Goal: Task Accomplishment & Management: Manage account settings

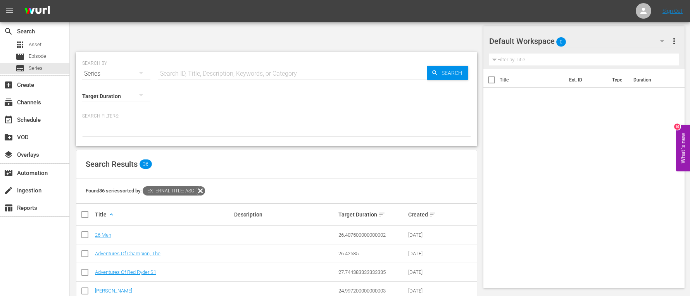
scroll to position [407, 0]
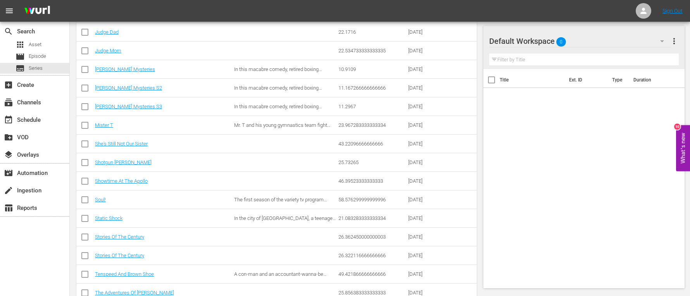
click at [646, 200] on div "Title Ext. ID Type Duration" at bounding box center [584, 177] width 202 height 216
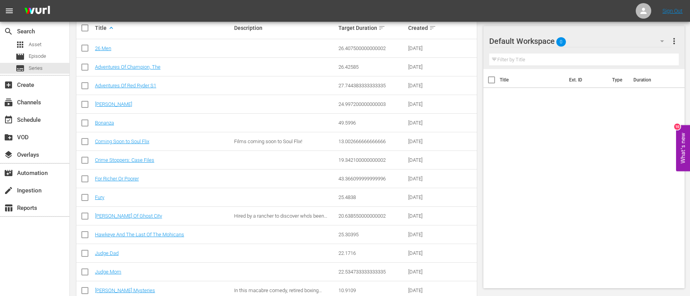
scroll to position [63, 0]
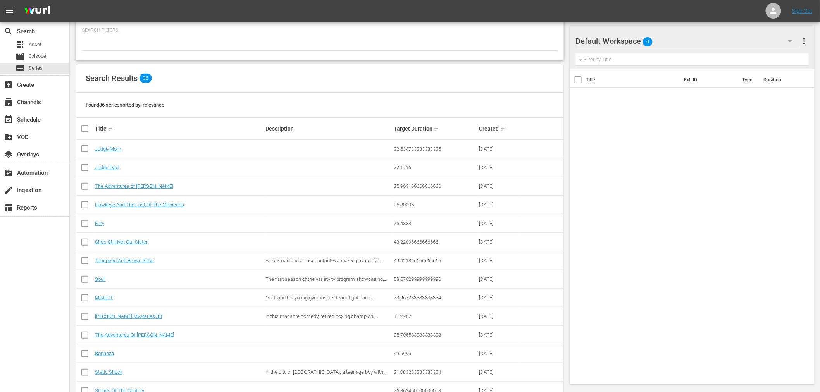
scroll to position [86, 0]
click at [130, 295] on link "[PERSON_NAME] Mysteries S3" at bounding box center [128, 316] width 67 height 6
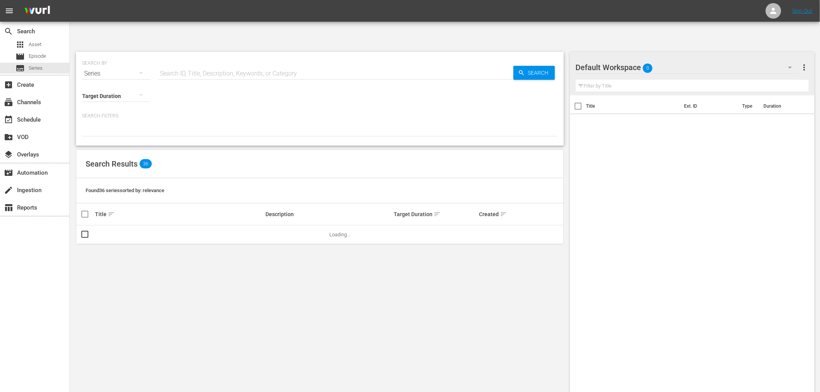
click at [185, 64] on input "text" at bounding box center [335, 73] width 355 height 19
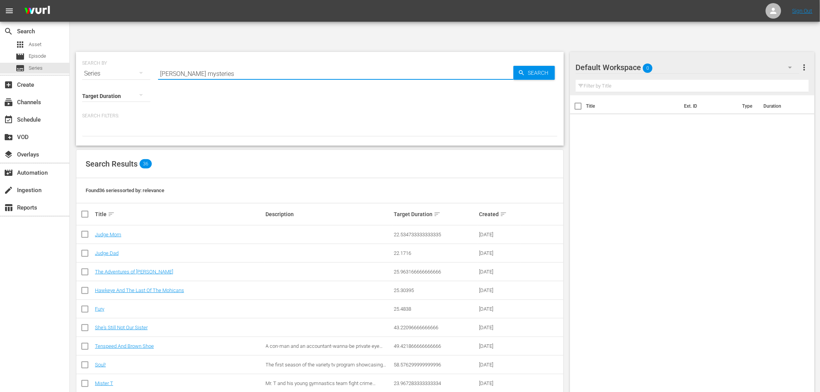
type input "mike tyson mysteries"
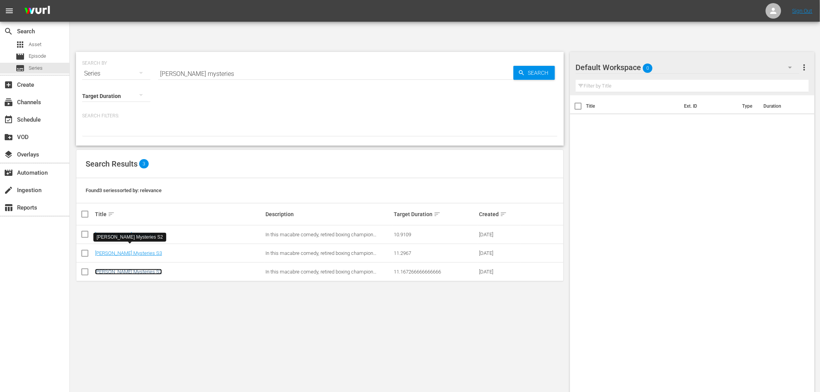
click at [137, 269] on link "[PERSON_NAME] Mysteries S2" at bounding box center [128, 272] width 67 height 6
click at [235, 64] on input "mike tyson mysteries" at bounding box center [335, 73] width 355 height 19
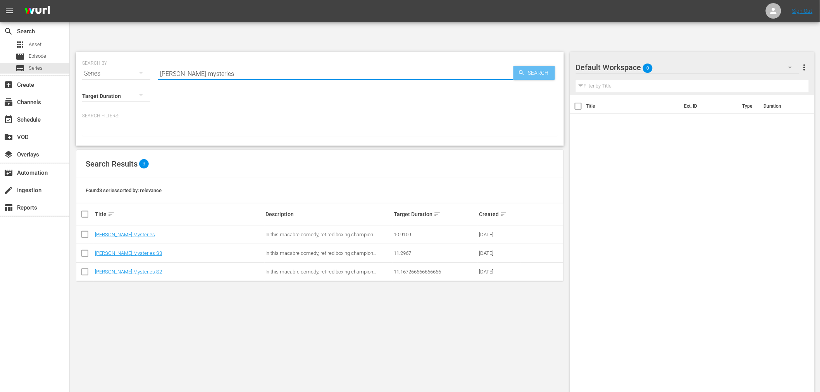
click at [536, 66] on span "Search" at bounding box center [540, 73] width 30 height 14
click at [262, 295] on div "SEARCH BY Search By Series Search ID, Title, Description, Keywords, or Category…" at bounding box center [320, 231] width 500 height 371
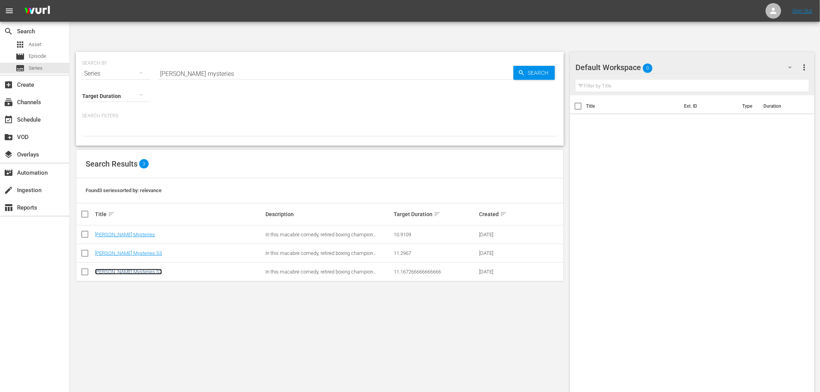
click at [122, 269] on link "[PERSON_NAME] Mysteries S2" at bounding box center [128, 272] width 67 height 6
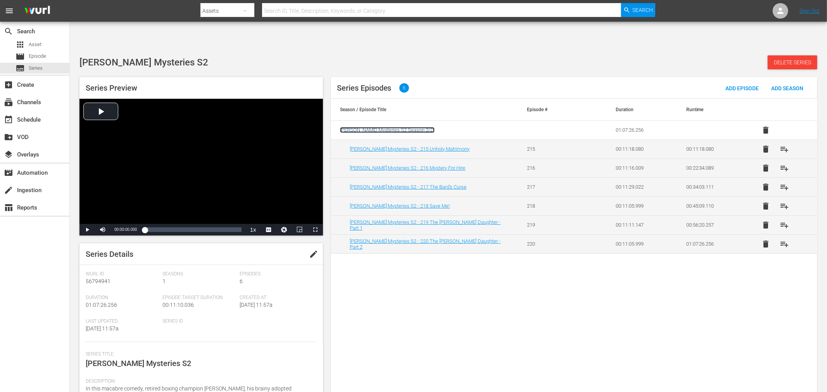
click at [395, 127] on span "Mike Tyson Mysteries S2 Season 2 ( 2 )" at bounding box center [387, 130] width 95 height 6
click at [448, 270] on div "Series Episodes 6 Add Episode Add Season Season / Episode Title Episode # Durat…" at bounding box center [574, 239] width 486 height 325
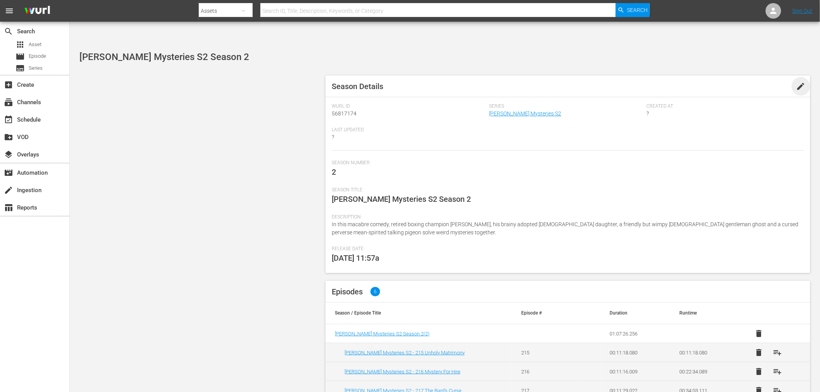
click at [803, 82] on span "edit" at bounding box center [801, 86] width 9 height 9
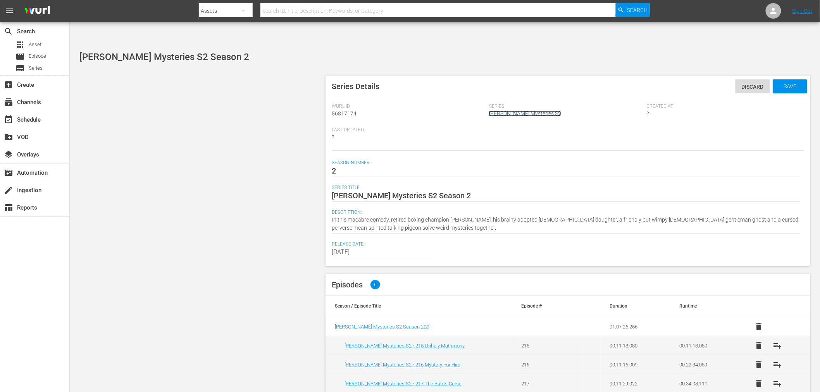
click at [514, 110] on link "[PERSON_NAME] Mysteries S2" at bounding box center [525, 113] width 72 height 6
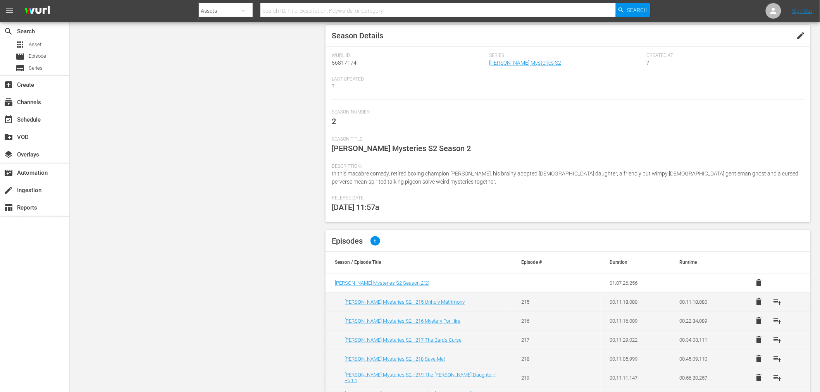
scroll to position [51, 0]
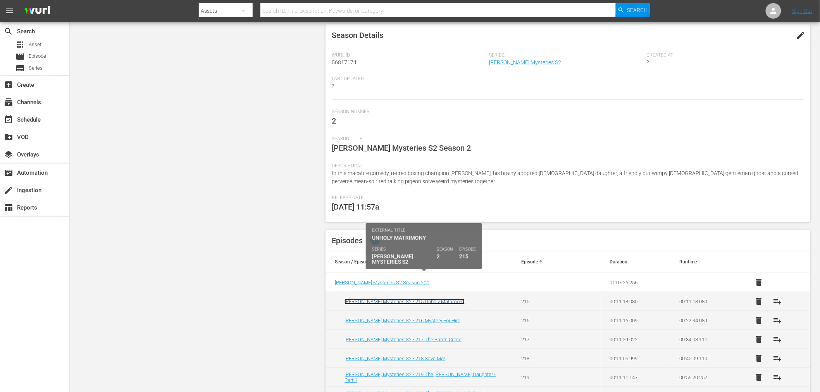
click at [419, 299] on link "[PERSON_NAME] Mysteries S2 - 215 Unholy Matrimony" at bounding box center [405, 302] width 120 height 6
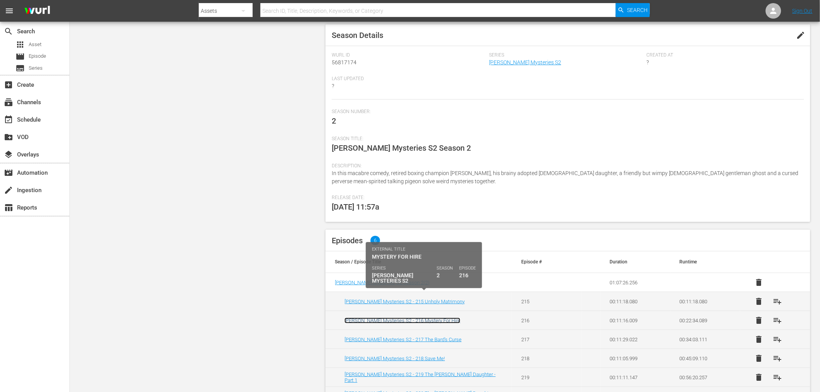
click at [417, 318] on link "Mike Tyson Mysteries S2 - 216 Mystery For Hire" at bounding box center [403, 321] width 116 height 6
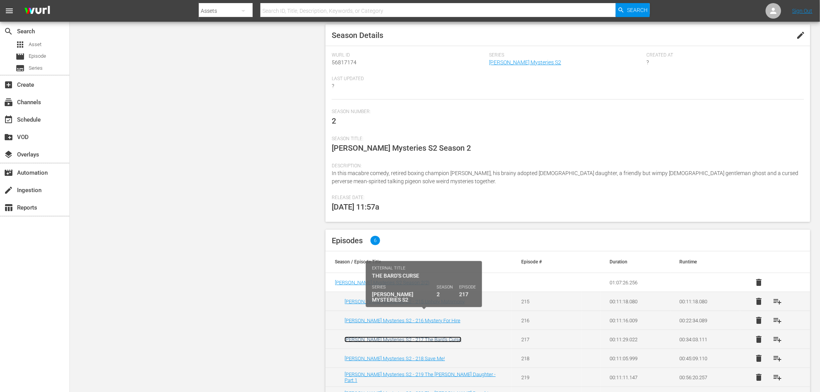
click at [413, 337] on link "Mike Tyson Mysteries S2 - 217 The Bard's Curse" at bounding box center [403, 340] width 117 height 6
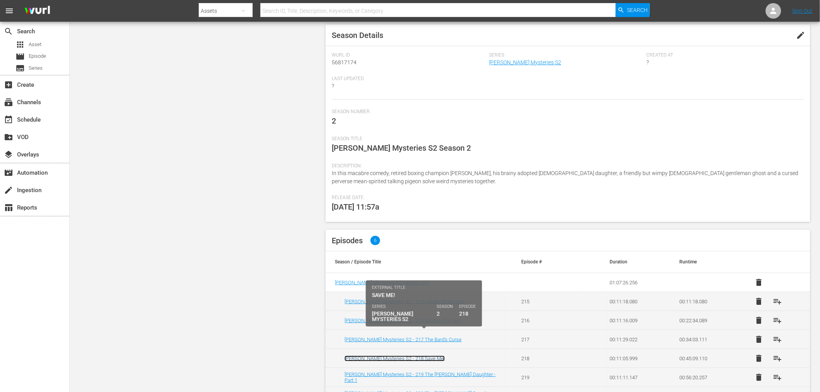
click at [407, 356] on link "Mike Tyson Mysteries S2 - 218 Save Me!" at bounding box center [395, 359] width 100 height 6
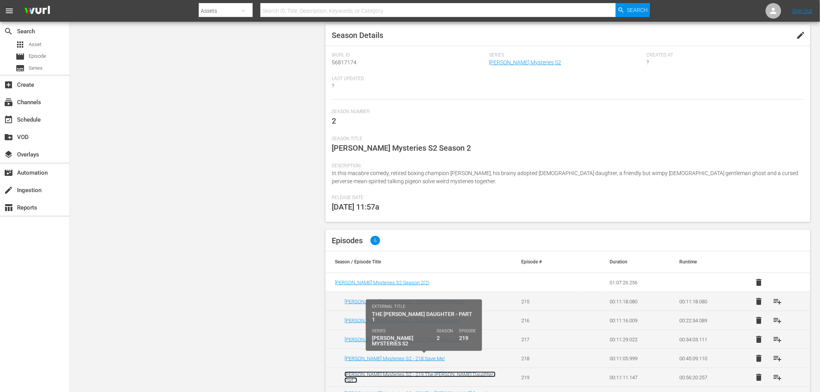
click at [405, 372] on link "[PERSON_NAME] Mysteries S2 - 219 The [PERSON_NAME] Daughter - Part 1" at bounding box center [420, 378] width 151 height 12
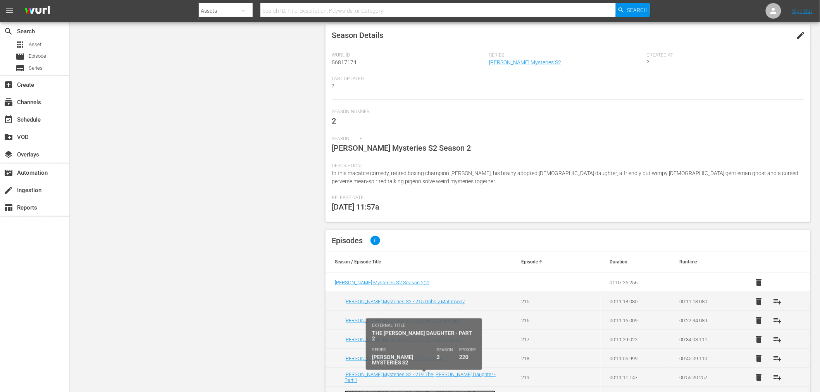
click at [405, 391] on link "Mike Tyson Mysteries S2 - 220 The Farmer's Daughter - Part 2" at bounding box center [420, 397] width 151 height 12
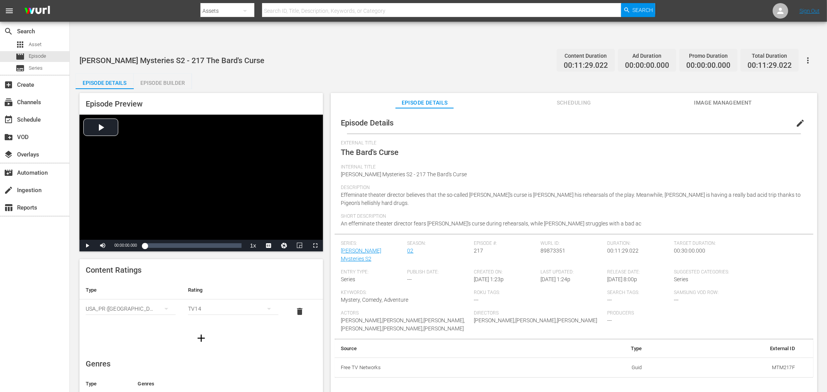
click at [744, 119] on span "edit" at bounding box center [799, 123] width 9 height 9
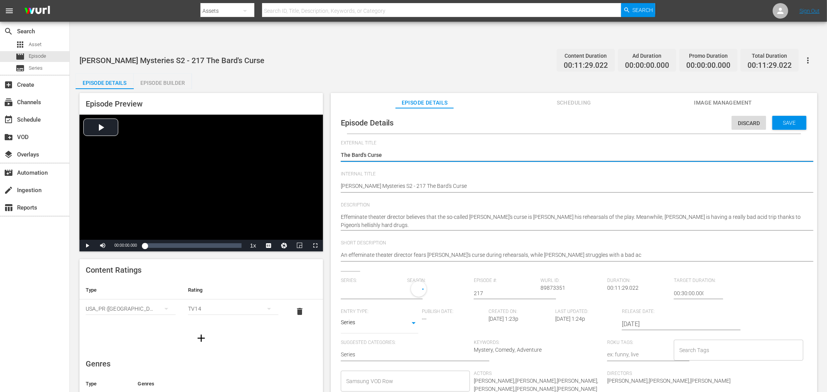
type input "[PERSON_NAME] Mysteries S2"
click at [378, 284] on input "text" at bounding box center [372, 293] width 63 height 19
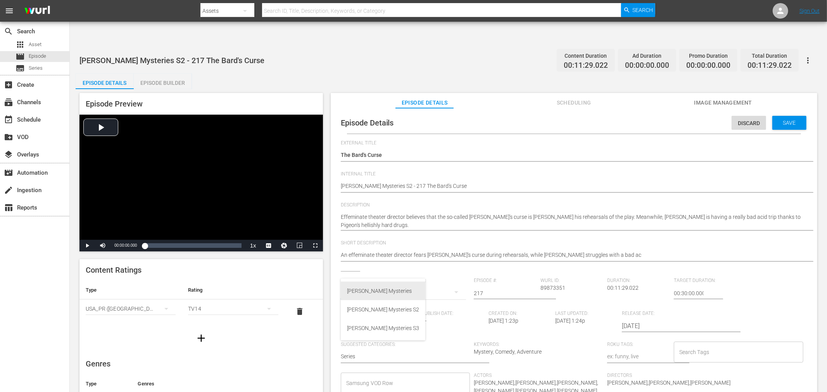
click at [376, 291] on div "Mike Tyson Mysteries" at bounding box center [383, 291] width 72 height 19
type input "[PERSON_NAME] Mysteries"
click at [744, 120] on span "Save" at bounding box center [789, 123] width 25 height 6
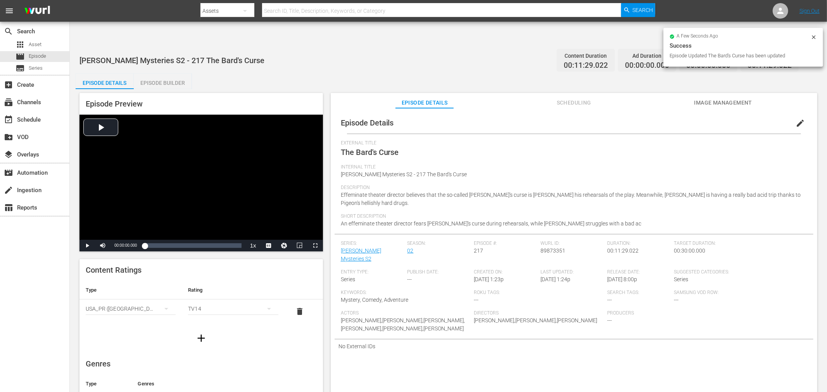
click at [744, 38] on icon at bounding box center [813, 37] width 6 height 6
click at [698, 164] on div "Internal Title Mike Tyson Mysteries S2 - 217 The Bard's Curse" at bounding box center [574, 174] width 466 height 21
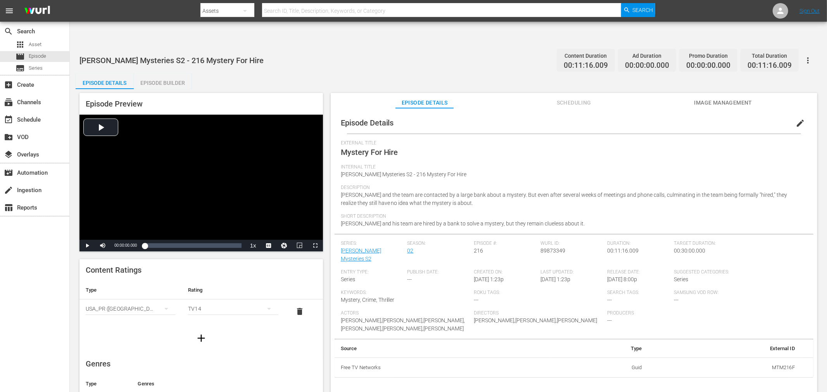
click at [744, 119] on span "edit" at bounding box center [799, 123] width 9 height 9
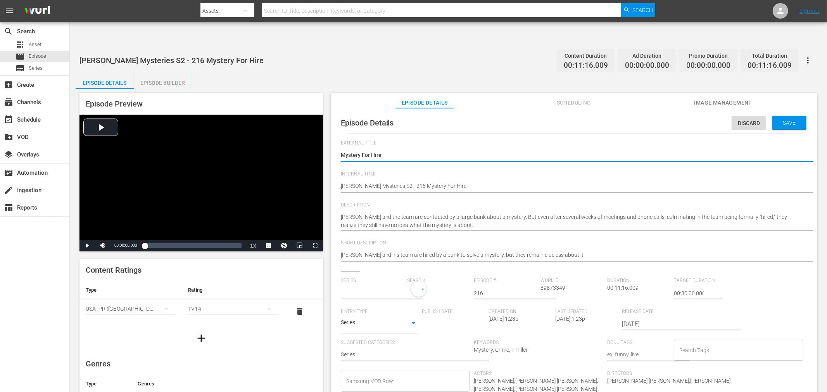
type input "[PERSON_NAME] Mysteries S2"
click at [389, 284] on input "text" at bounding box center [372, 293] width 63 height 19
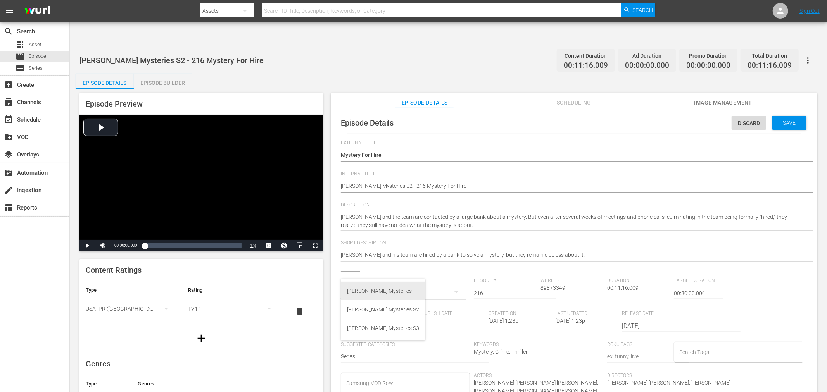
click at [388, 291] on div "[PERSON_NAME] Mysteries" at bounding box center [383, 291] width 72 height 19
type input "[PERSON_NAME] Mysteries"
click at [744, 120] on span "Save" at bounding box center [789, 123] width 25 height 6
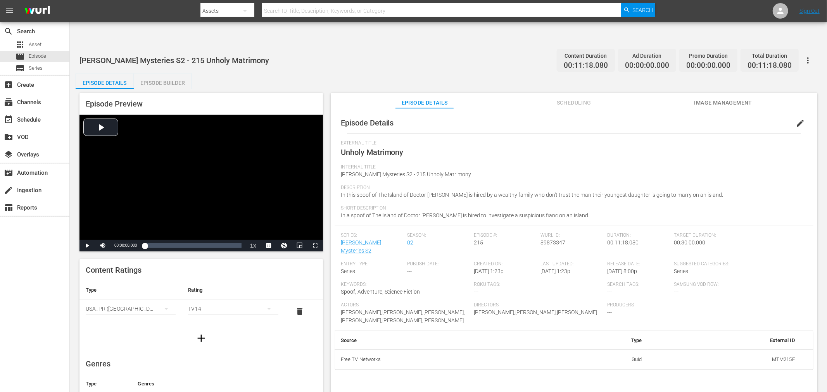
click at [744, 119] on span "edit" at bounding box center [799, 123] width 9 height 9
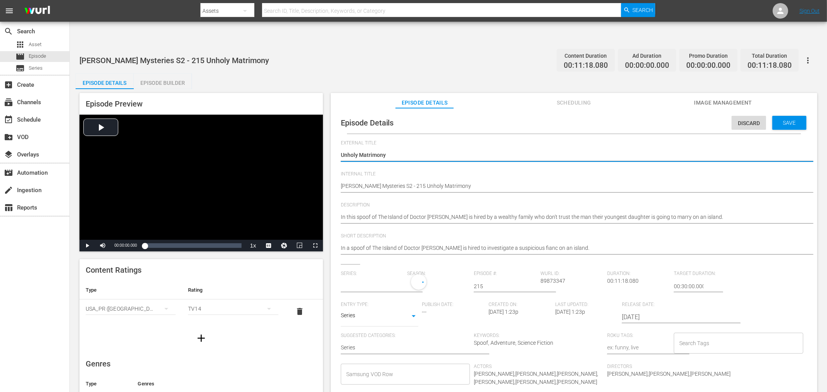
type input "[PERSON_NAME] Mysteries S2"
click at [394, 277] on input "text" at bounding box center [372, 286] width 63 height 19
click at [388, 277] on input "text" at bounding box center [372, 286] width 63 height 19
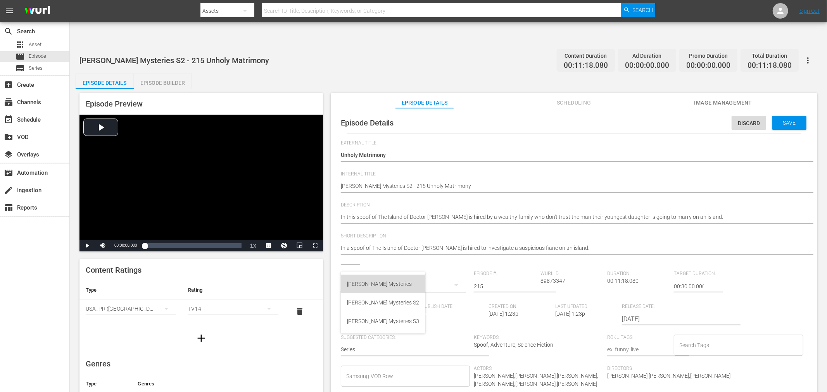
click at [389, 285] on div "[PERSON_NAME] Mysteries" at bounding box center [383, 284] width 72 height 19
type input "[PERSON_NAME] Mysteries"
click at [744, 120] on span "Save" at bounding box center [789, 123] width 25 height 6
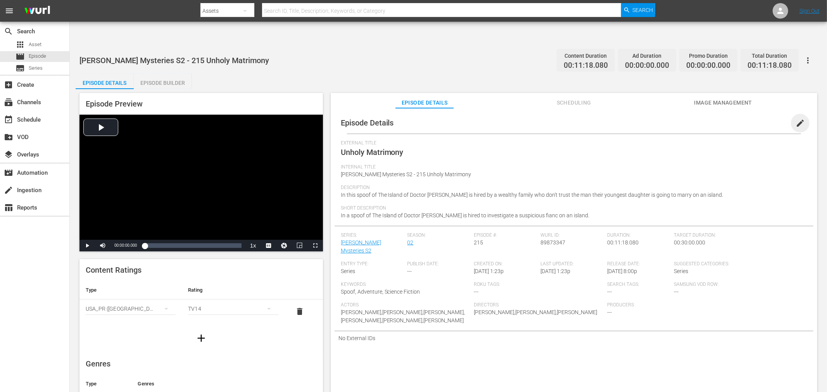
click at [744, 119] on span "edit" at bounding box center [799, 123] width 9 height 9
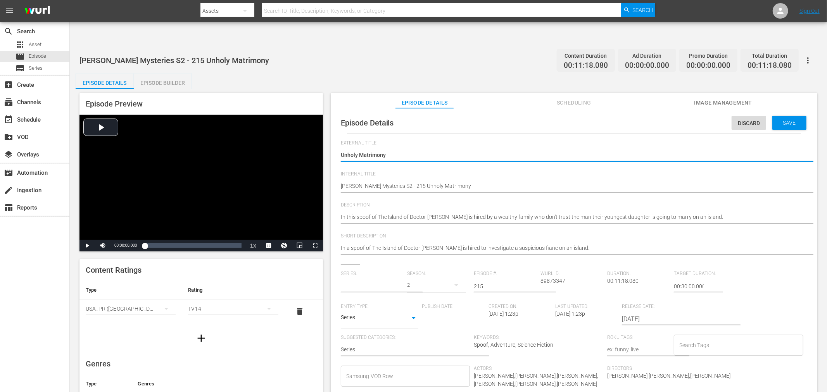
type input "[PERSON_NAME] Mysteries"
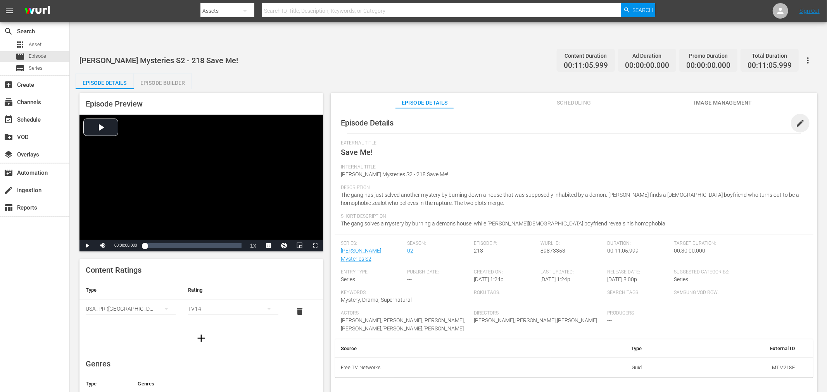
click at [744, 119] on span "edit" at bounding box center [799, 123] width 9 height 9
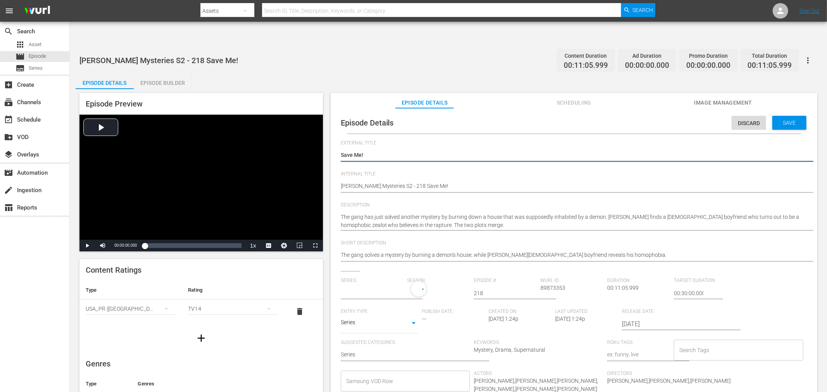
type input "[PERSON_NAME] Mysteries S2"
click at [381, 284] on input "text" at bounding box center [372, 293] width 63 height 19
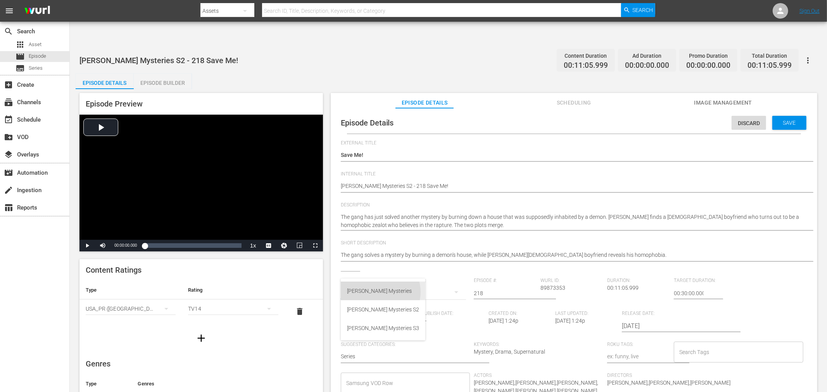
click at [380, 292] on div "[PERSON_NAME] Mysteries" at bounding box center [383, 291] width 72 height 19
type input "[PERSON_NAME] Mysteries"
click at [744, 120] on span "Save" at bounding box center [789, 123] width 25 height 6
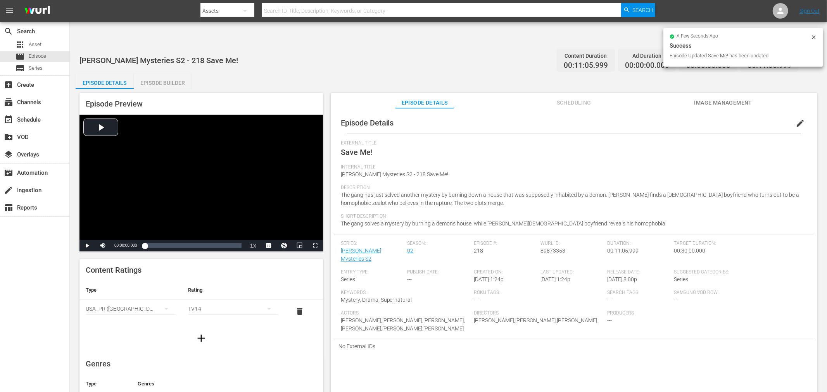
click at [656, 164] on div "Internal Title Mike Tyson Mysteries S2 - 218 Save Me!" at bounding box center [574, 174] width 466 height 21
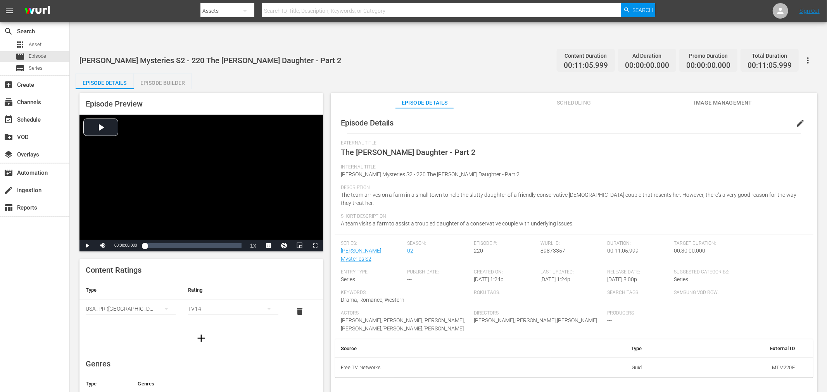
click at [744, 119] on span "edit" at bounding box center [799, 123] width 9 height 9
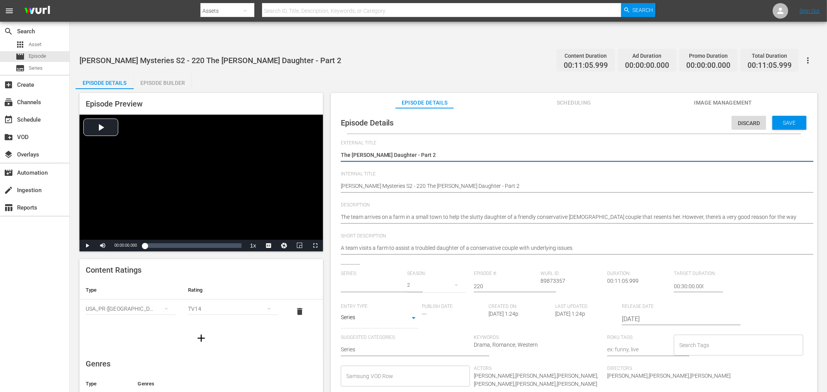
type input "[PERSON_NAME] Mysteries S2"
click at [367, 277] on input "text" at bounding box center [372, 286] width 63 height 19
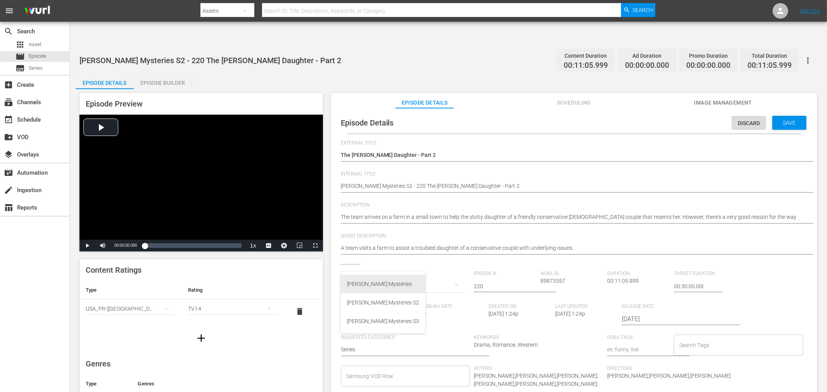
click at [369, 283] on div "[PERSON_NAME] Mysteries" at bounding box center [383, 284] width 72 height 19
type input "[PERSON_NAME] Mysteries"
click at [744, 120] on span "Save" at bounding box center [789, 123] width 25 height 6
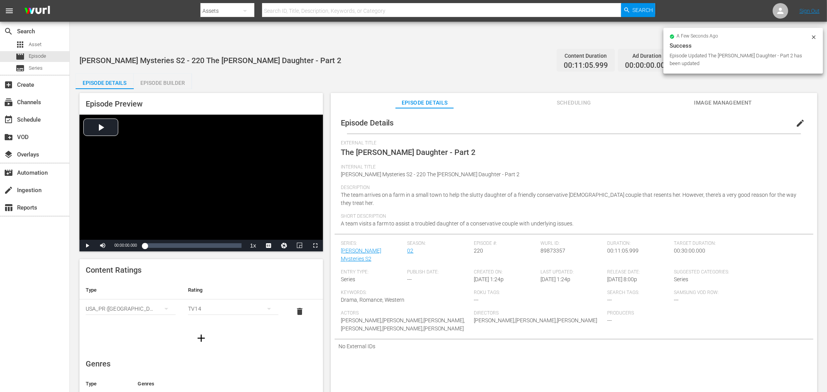
click at [636, 112] on div "Episode Details edit" at bounding box center [573, 123] width 479 height 22
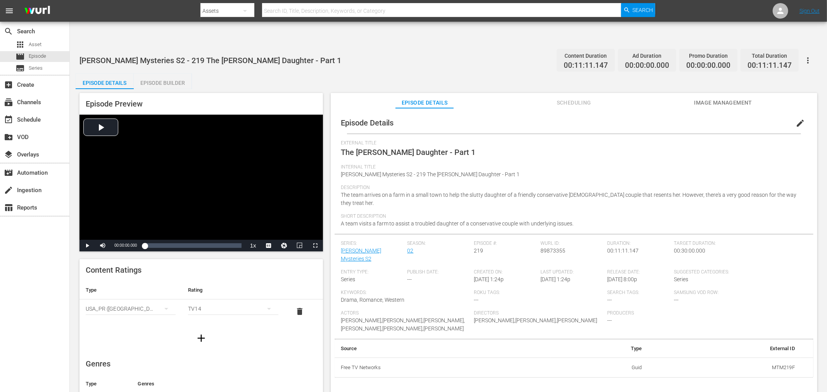
click at [744, 119] on span "edit" at bounding box center [799, 123] width 9 height 9
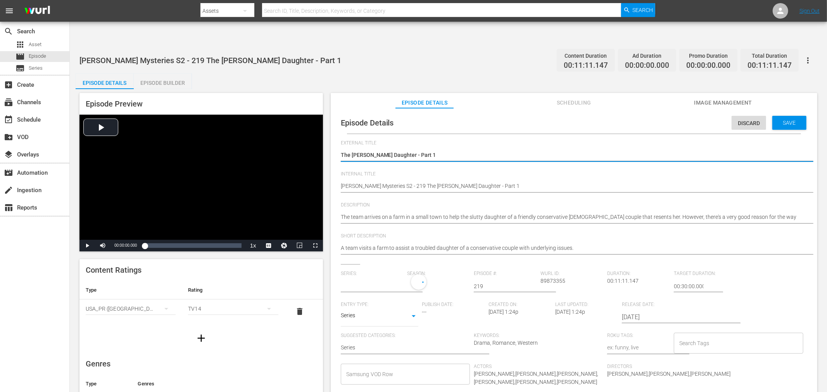
type input "Mike Tyson Mysteries S2"
click at [394, 277] on input "text" at bounding box center [372, 286] width 63 height 19
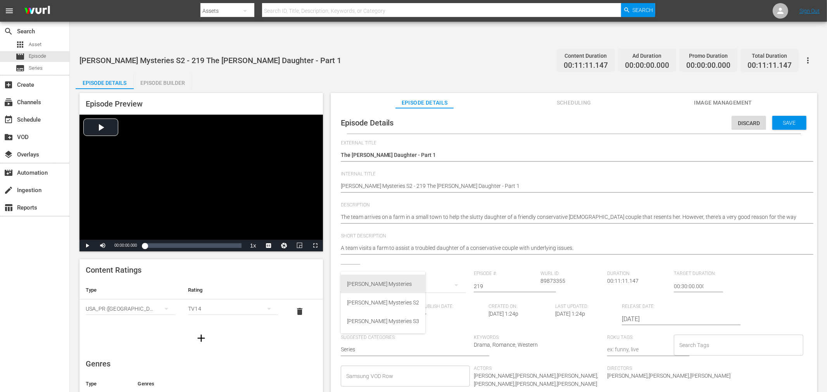
click at [383, 283] on div "Mike Tyson Mysteries" at bounding box center [383, 284] width 72 height 19
type input "[PERSON_NAME] Mysteries"
click at [744, 116] on div "Save" at bounding box center [789, 123] width 34 height 14
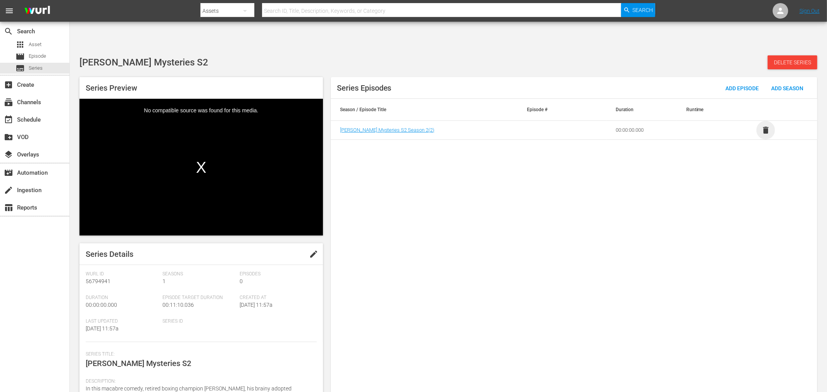
click at [764, 126] on span "delete" at bounding box center [765, 130] width 9 height 9
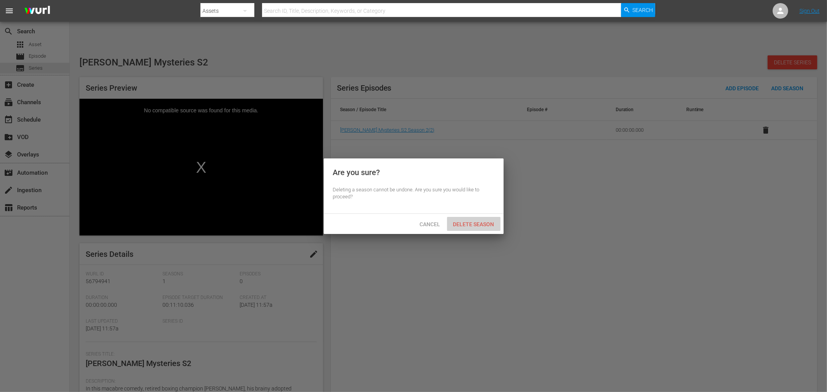
click at [478, 222] on span "Delete Season" at bounding box center [473, 224] width 53 height 6
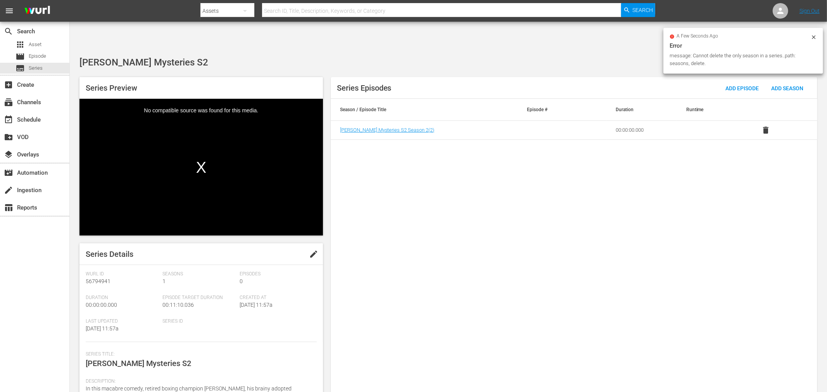
click at [813, 36] on icon at bounding box center [813, 37] width 6 height 6
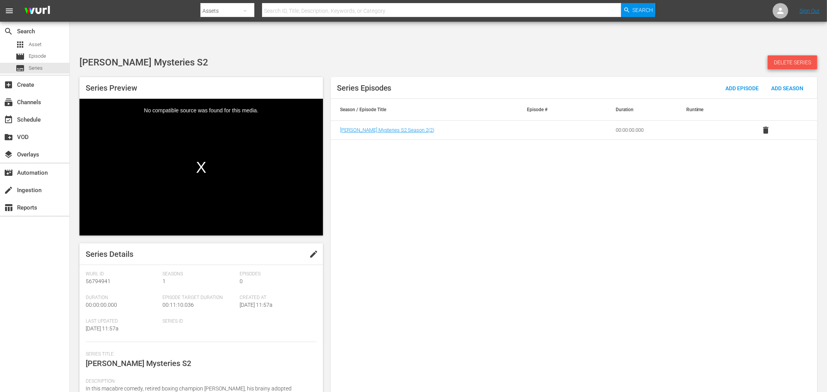
click at [808, 59] on span "Delete Series" at bounding box center [792, 62] width 50 height 6
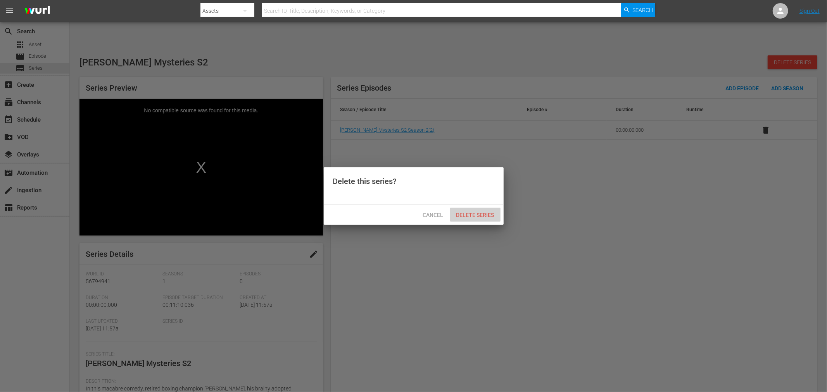
click at [483, 214] on span "Delete Series" at bounding box center [475, 215] width 50 height 6
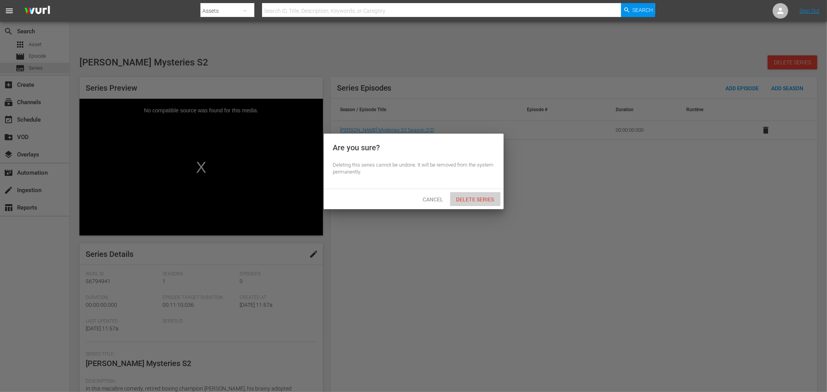
click at [481, 201] on span "Delete Series" at bounding box center [475, 200] width 50 height 6
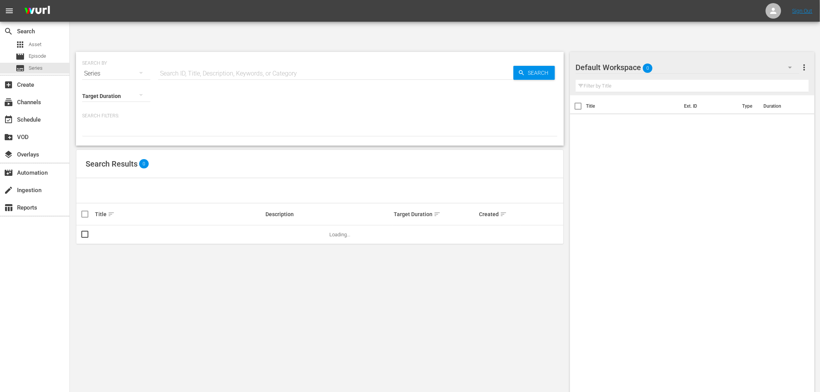
click at [205, 64] on input "text" at bounding box center [335, 73] width 355 height 19
paste input "Tupac"
drag, startPoint x: 205, startPoint y: 45, endPoint x: 145, endPoint y: 47, distance: 60.9
click at [149, 55] on div "SEARCH BY Search By Series Search ID, Title, Description, Keywords, or Category…" at bounding box center [320, 69] width 476 height 28
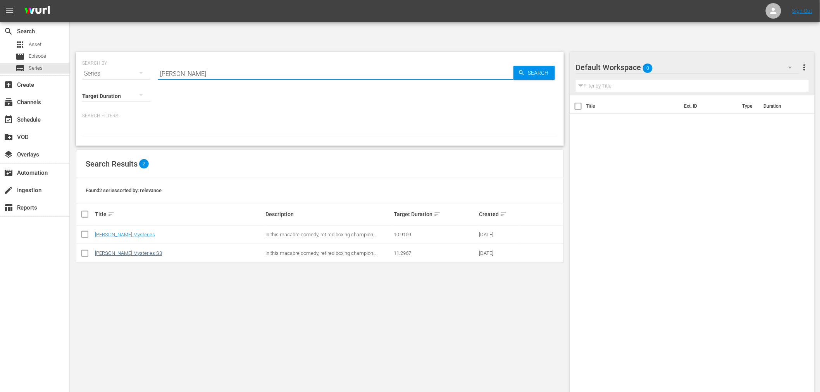
type input "mike tyson"
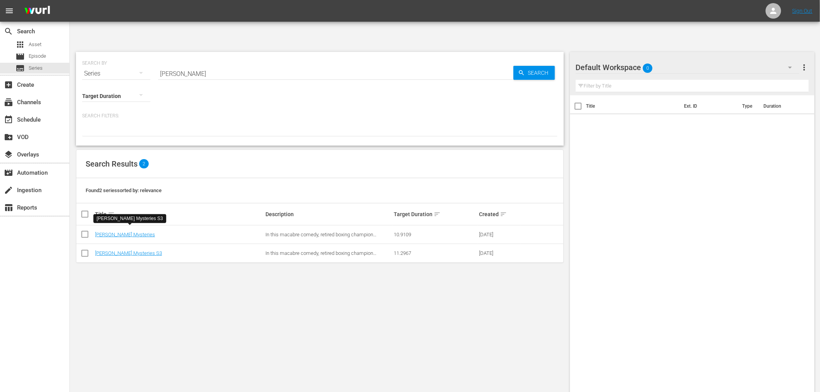
click at [204, 292] on div "SEARCH BY Search By Series Search ID, Title, Description, Keywords, or Category…" at bounding box center [320, 231] width 500 height 371
click at [128, 232] on link "Mike Tyson Mysteries" at bounding box center [125, 235] width 60 height 6
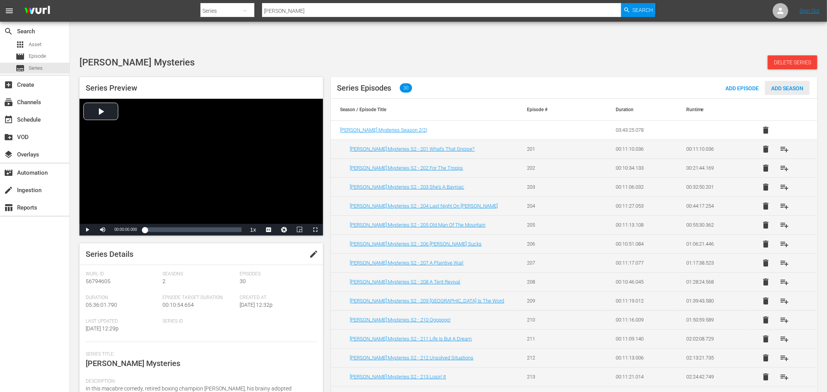
click at [786, 81] on div "Add Season" at bounding box center [787, 88] width 45 height 14
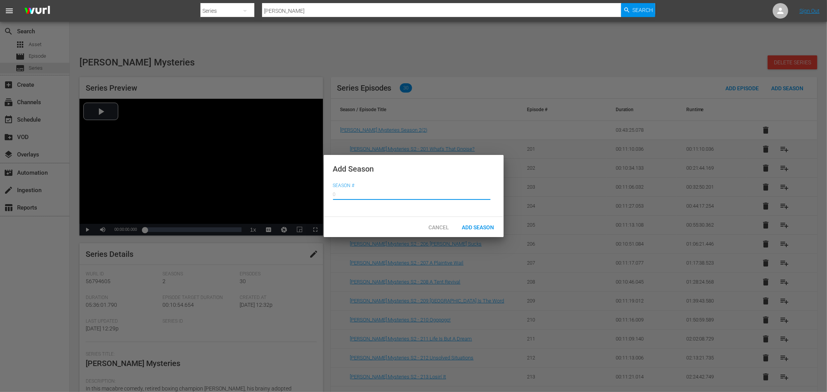
click at [378, 196] on input "text" at bounding box center [411, 193] width 157 height 19
type input "3"
click at [479, 228] on span "Add Season" at bounding box center [478, 227] width 45 height 6
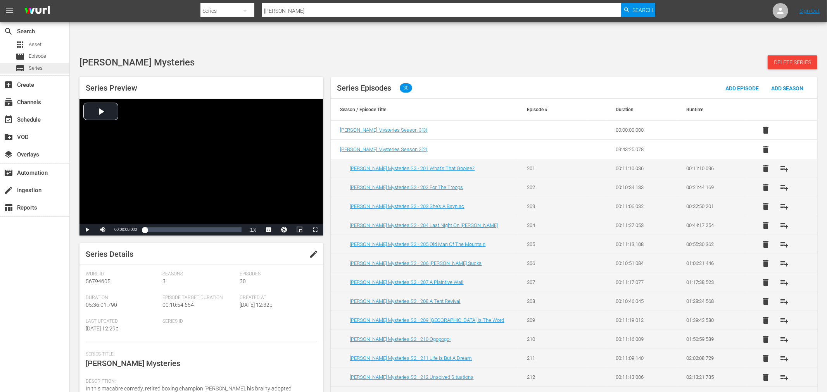
click at [29, 66] on span "Series" at bounding box center [36, 68] width 14 height 8
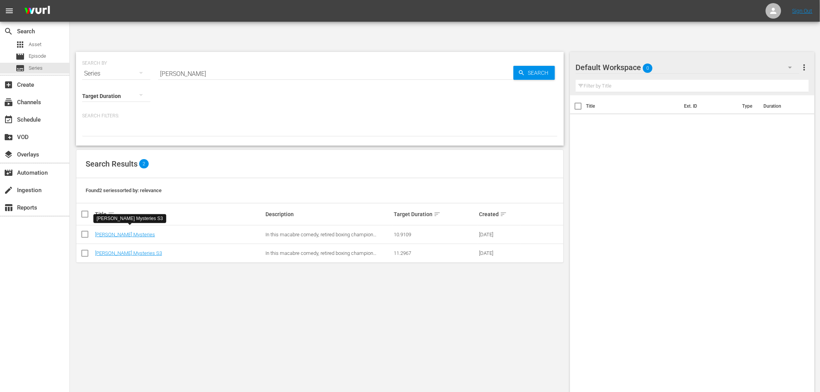
click at [245, 318] on div "SEARCH BY Search By Series Search ID, Title, Description, Keywords, or Category…" at bounding box center [320, 231] width 500 height 371
click at [126, 232] on link "Mike Tyson Mysteries" at bounding box center [125, 235] width 60 height 6
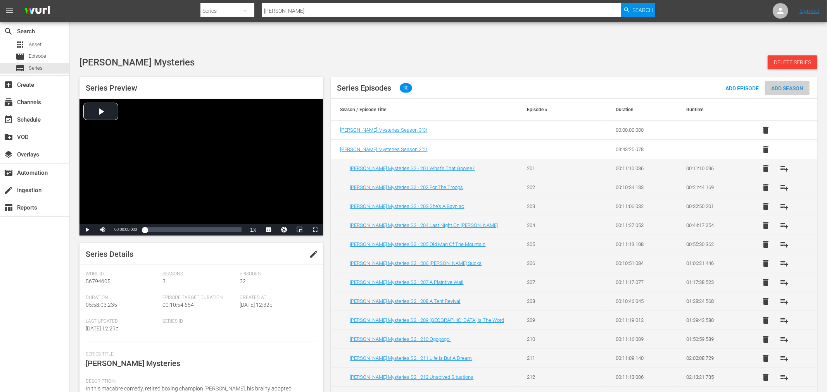
click at [793, 85] on span "Add Season" at bounding box center [787, 88] width 45 height 6
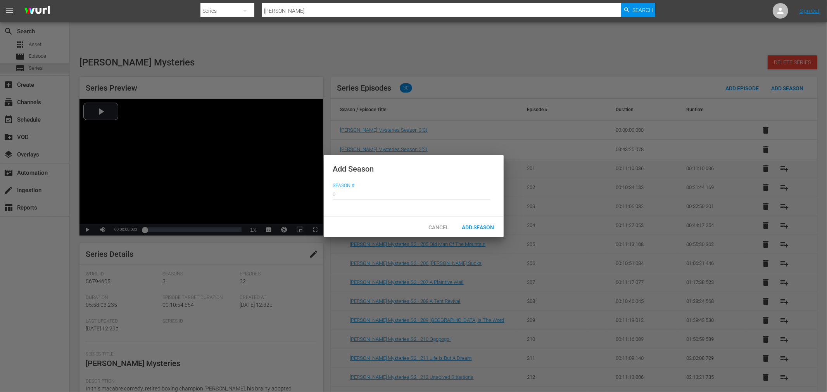
click at [380, 192] on input "text" at bounding box center [411, 193] width 157 height 19
type input "4"
click at [491, 224] on span "Add Season" at bounding box center [478, 227] width 45 height 6
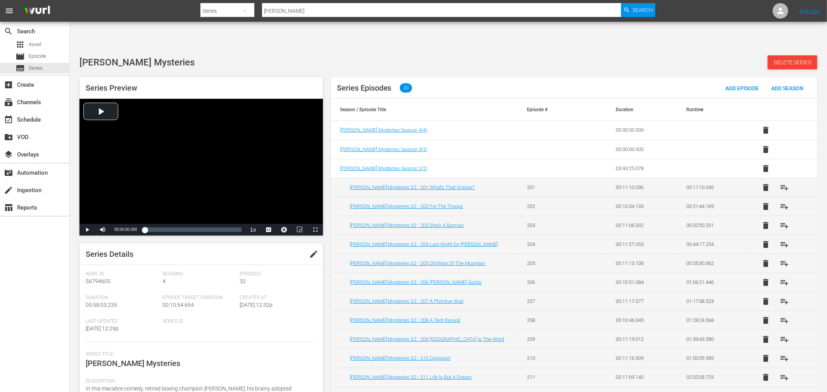
click at [421, 55] on div "Mike Tyson Mysteries Delete Series" at bounding box center [448, 62] width 738 height 14
click at [38, 69] on span "Series" at bounding box center [36, 68] width 14 height 8
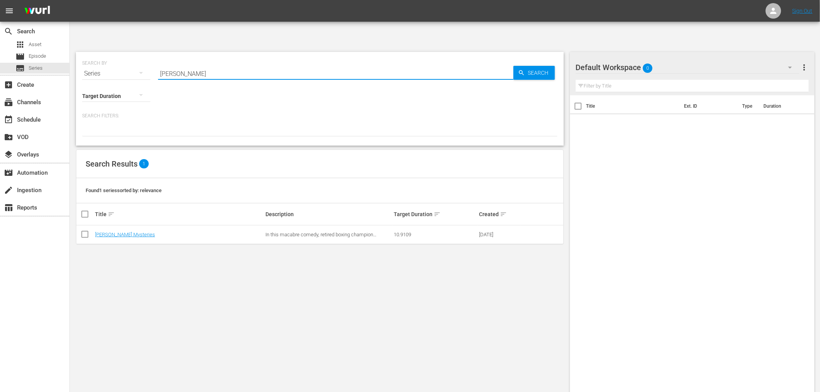
drag, startPoint x: 208, startPoint y: 49, endPoint x: 89, endPoint y: 67, distance: 119.9
click at [89, 67] on div "SEARCH BY Search By Series Search ID, Title, Description, Keywords, or Category…" at bounding box center [320, 99] width 488 height 94
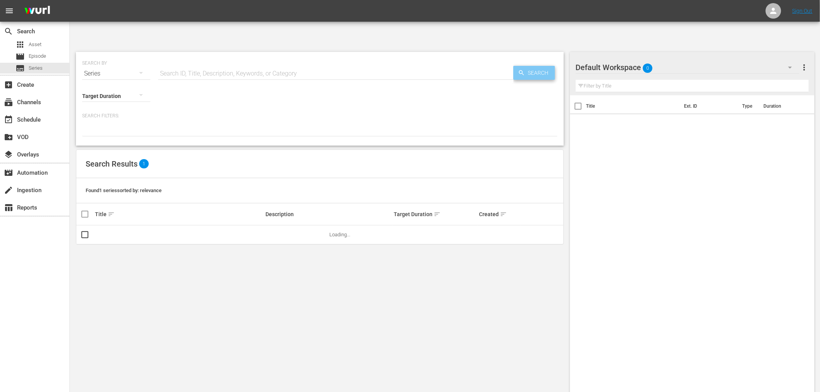
click at [530, 66] on span "Search" at bounding box center [540, 73] width 30 height 14
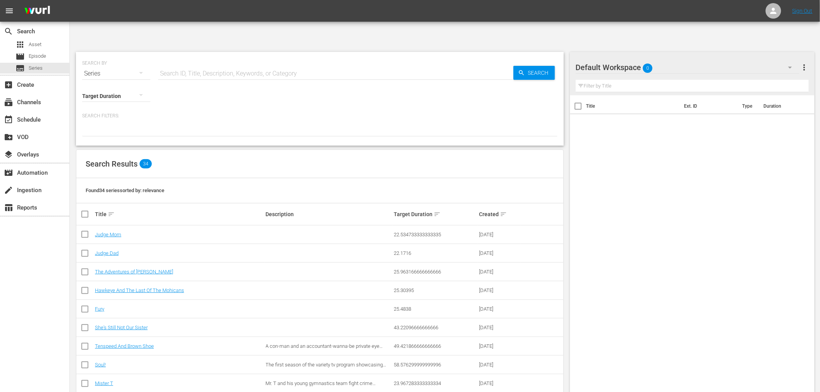
click at [645, 132] on div "Title Ext. ID Type Duration" at bounding box center [692, 251] width 245 height 312
click at [31, 271] on div "search Search apps Asset movie Episode subtitles Series add_box Create subscrip…" at bounding box center [35, 218] width 70 height 392
click at [44, 335] on div "search Search apps Asset movie Episode subtitles Series add_box Create subscrip…" at bounding box center [35, 218] width 70 height 392
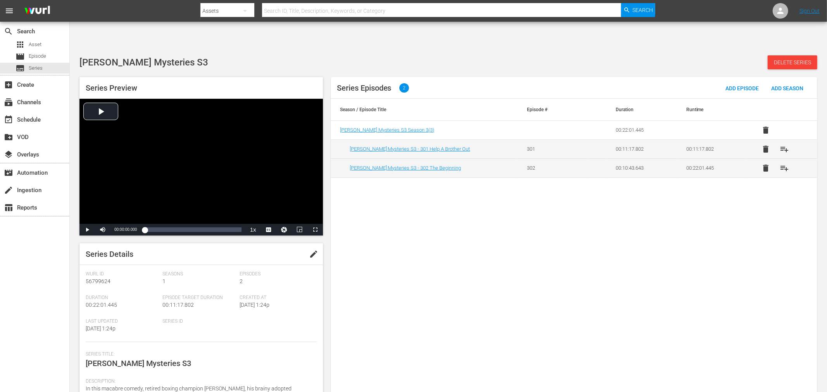
click at [546, 259] on div "Series Episodes 2 Add Episode Add Season Season / Episode Title Episode # Durat…" at bounding box center [574, 239] width 486 height 325
click at [419, 146] on link "[PERSON_NAME] Mysteries S3 - 301 Help A Brother Out" at bounding box center [410, 149] width 121 height 6
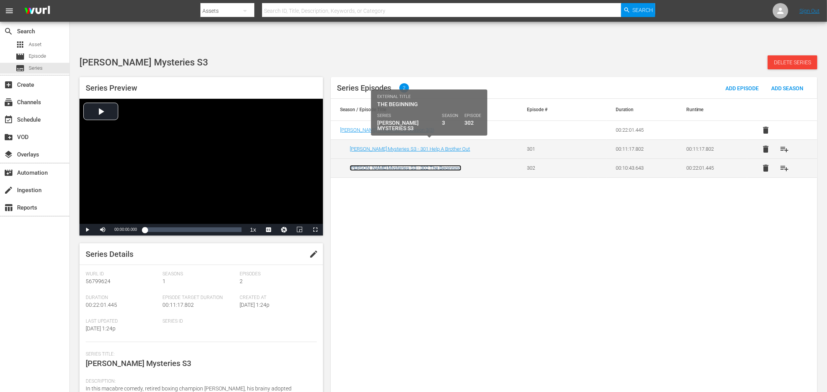
click at [416, 165] on link "[PERSON_NAME] Mysteries S3 - 302 The Beginning" at bounding box center [406, 168] width 112 height 6
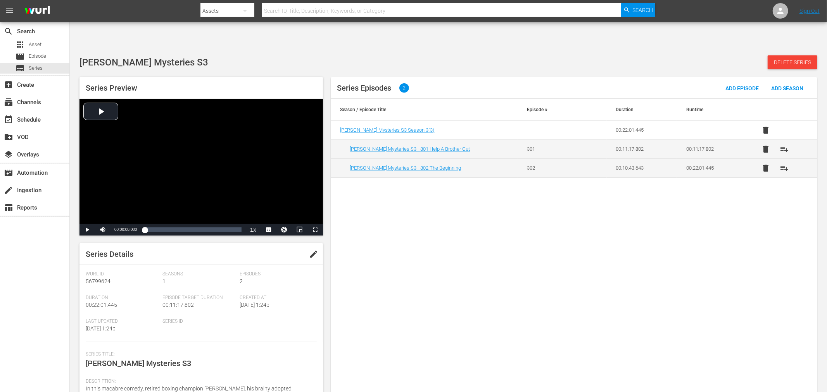
click at [464, 224] on div "Series Episodes 2 Add Episode Add Season Season / Episode Title Episode # Durat…" at bounding box center [574, 239] width 486 height 325
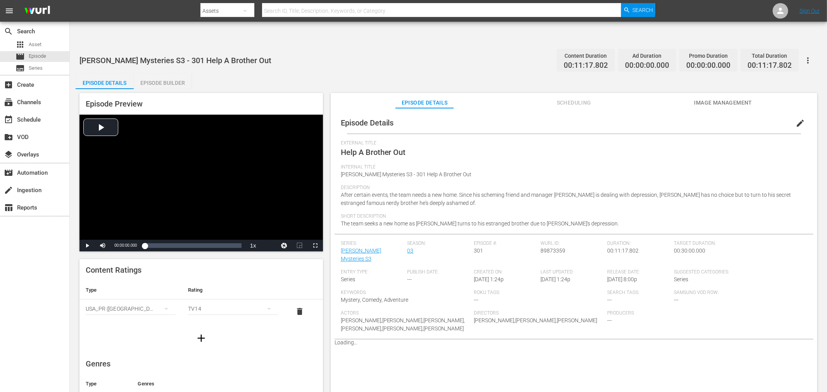
click at [795, 119] on span "edit" at bounding box center [799, 123] width 9 height 9
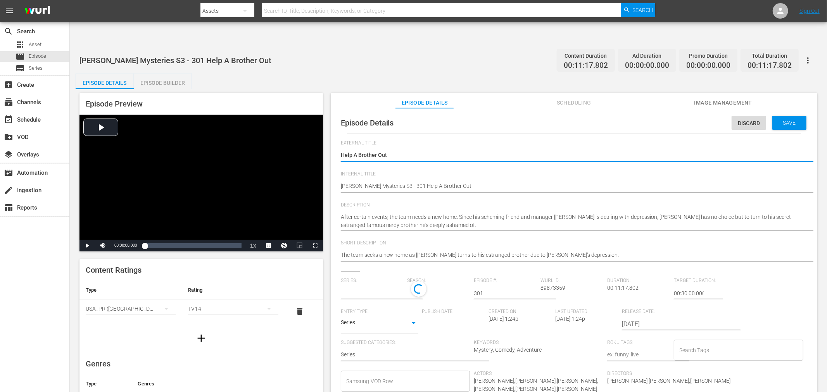
type input "[PERSON_NAME] Mysteries S3"
click at [393, 284] on input "text" at bounding box center [372, 293] width 63 height 19
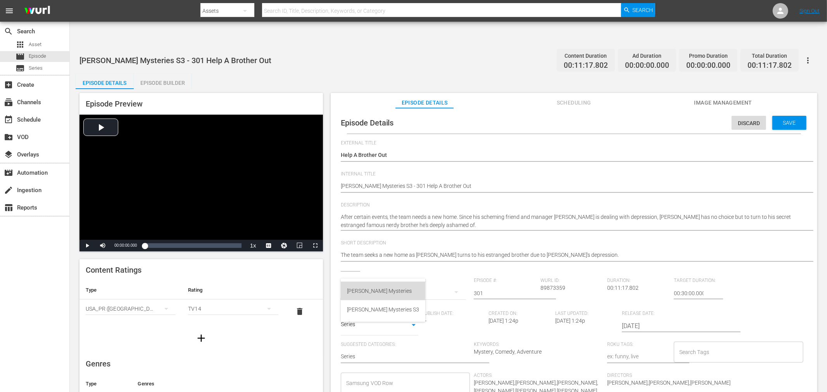
click at [393, 293] on div "Mike Tyson Mysteries" at bounding box center [383, 291] width 72 height 19
type input "Mike Tyson Mysteries"
click at [420, 281] on div "2" at bounding box center [436, 292] width 59 height 22
click at [433, 263] on div "2 1" at bounding box center [413, 196] width 827 height 392
click at [756, 116] on div "Discard" at bounding box center [748, 123] width 34 height 14
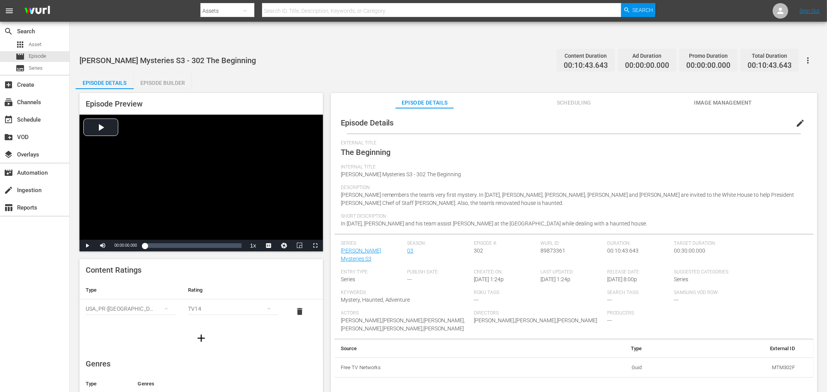
click at [477, 93] on div "Episode Details Scheduling Image Management" at bounding box center [574, 101] width 448 height 16
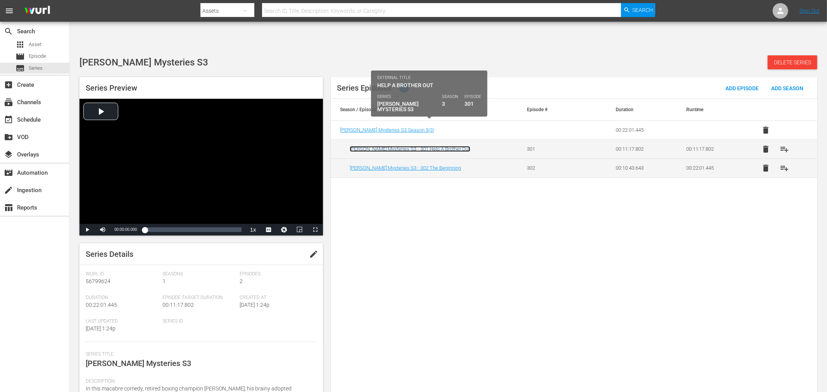
click at [422, 146] on link "[PERSON_NAME] Mysteries S3 - 301 Help A Brother Out" at bounding box center [410, 149] width 121 height 6
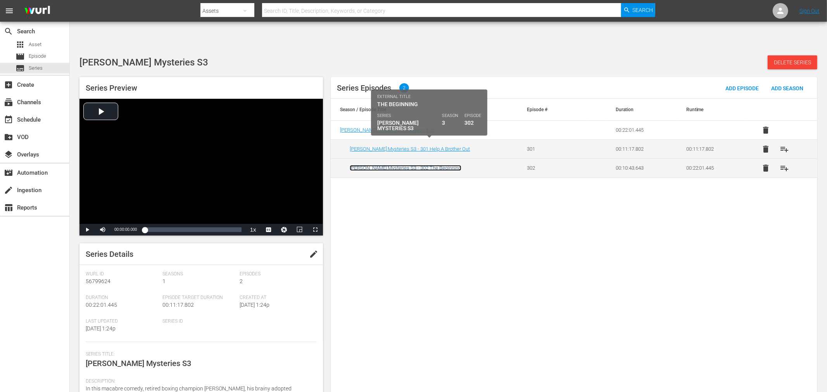
click at [420, 165] on link "Mike Tyson Mysteries S3 - 302 The Beginning" at bounding box center [406, 168] width 112 height 6
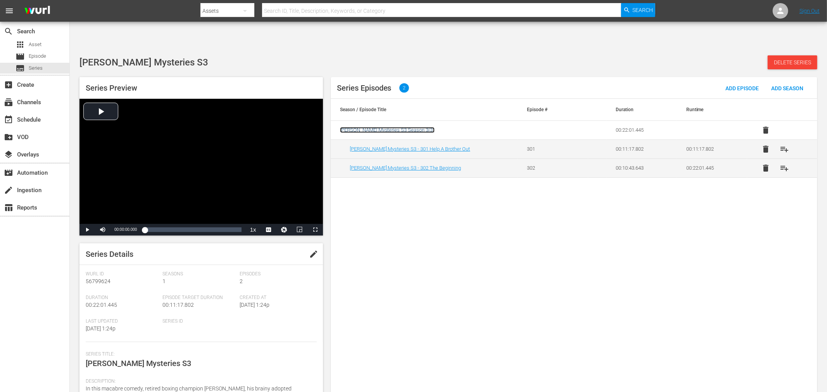
click at [388, 127] on span "Mike Tyson Mysteries S3 Season 3 ( 3 )" at bounding box center [387, 130] width 95 height 6
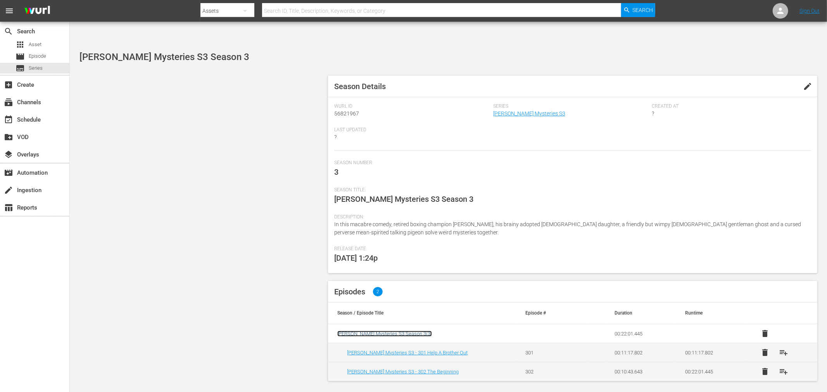
click at [380, 331] on span "Mike Tyson Mysteries S3 Season 3 ( 3 )" at bounding box center [384, 334] width 95 height 6
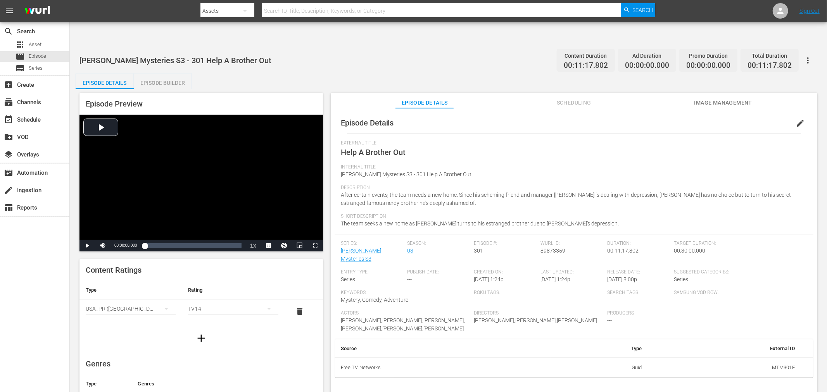
click at [791, 114] on button "edit" at bounding box center [800, 123] width 19 height 19
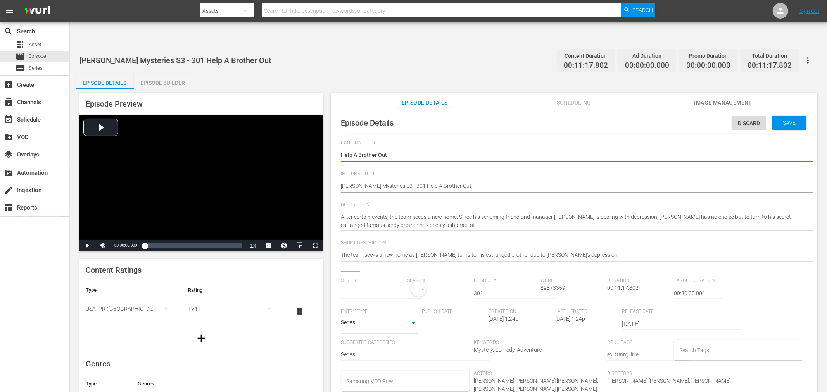
type input "Mike Tyson Mysteries S3"
click at [375, 284] on input "text" at bounding box center [372, 293] width 63 height 19
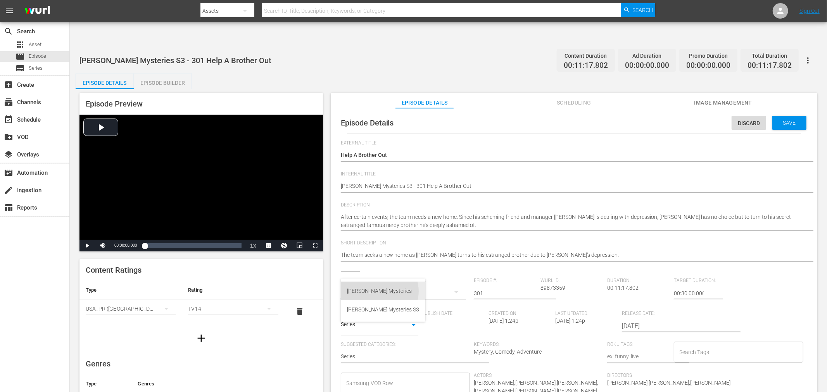
click at [379, 291] on div "Mike Tyson Mysteries" at bounding box center [383, 291] width 72 height 19
type input "Mike Tyson Mysteries"
click at [777, 120] on span "Save" at bounding box center [789, 123] width 25 height 6
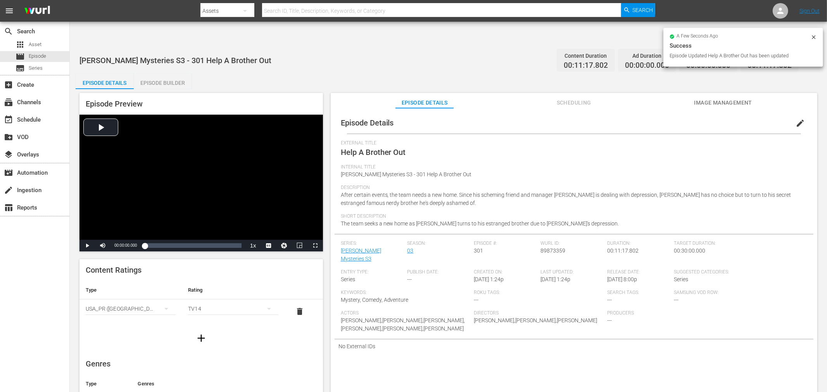
click at [750, 140] on div "External Title Help A Brother Out" at bounding box center [574, 152] width 466 height 24
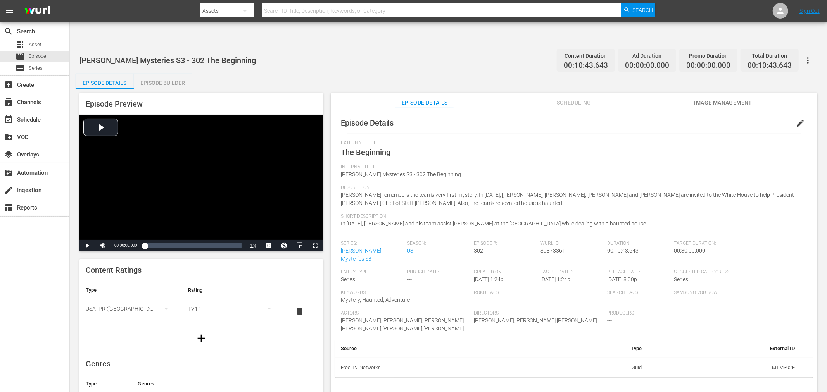
click at [744, 119] on span "edit" at bounding box center [799, 123] width 9 height 9
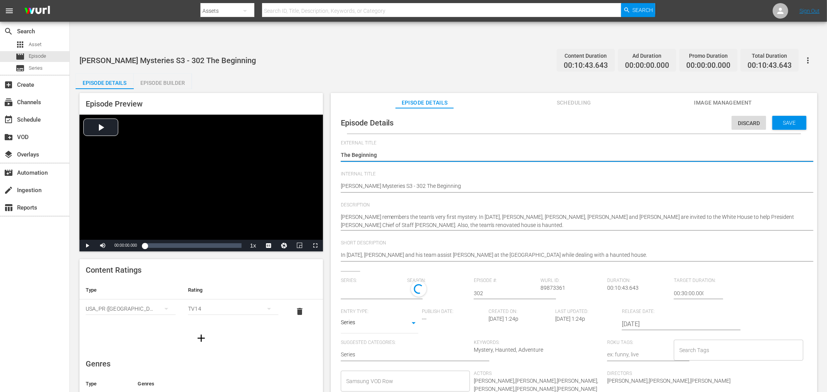
type input "[PERSON_NAME] Mysteries S3"
click at [372, 284] on input "text" at bounding box center [372, 293] width 63 height 19
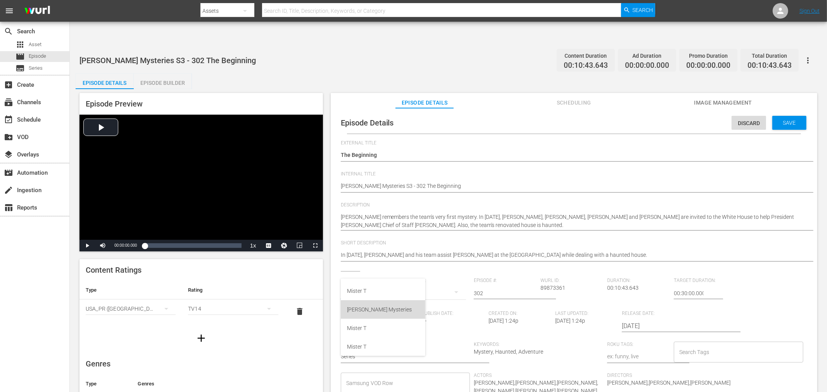
click at [385, 308] on div "[PERSON_NAME] Mysteries" at bounding box center [383, 309] width 72 height 19
type input "[PERSON_NAME] Mysteries"
click at [744, 120] on span "Save" at bounding box center [789, 123] width 25 height 6
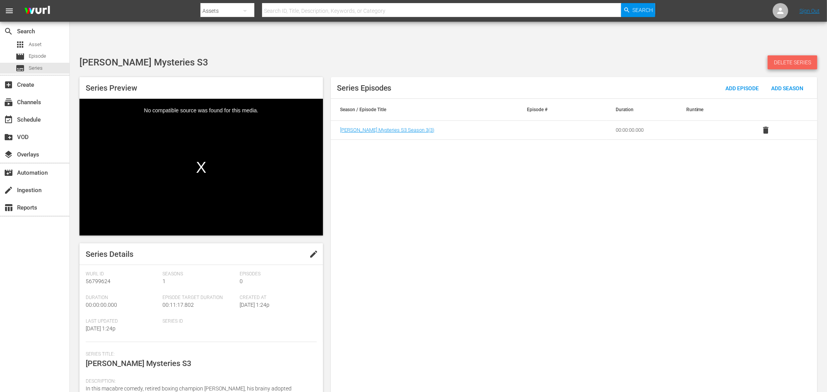
click at [797, 55] on div "Delete Series" at bounding box center [792, 62] width 50 height 14
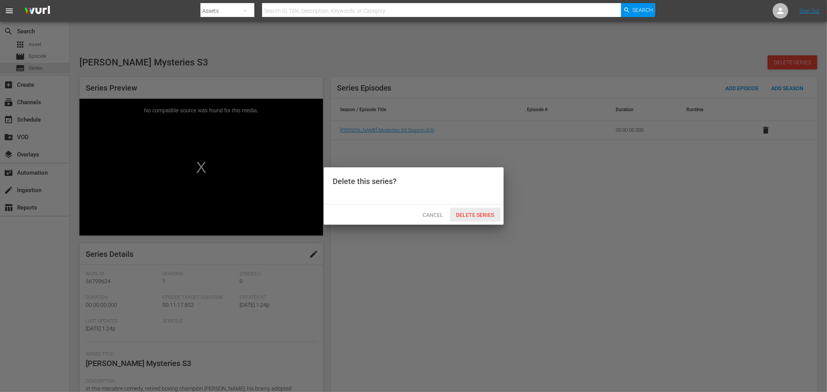
click at [470, 210] on div "Delete Series" at bounding box center [475, 215] width 50 height 14
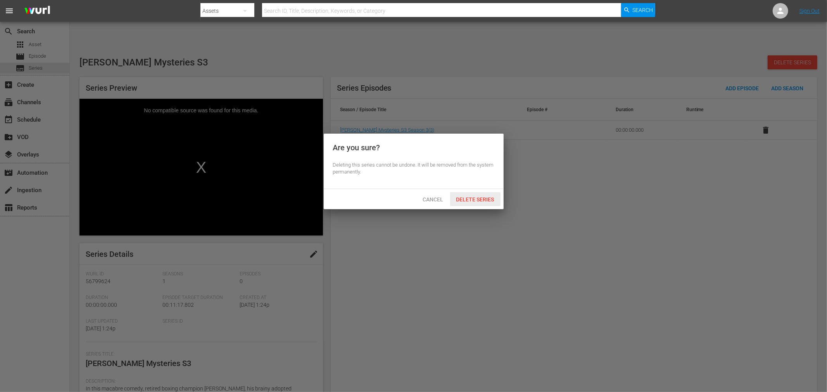
click at [475, 201] on span "Delete Series" at bounding box center [475, 200] width 50 height 6
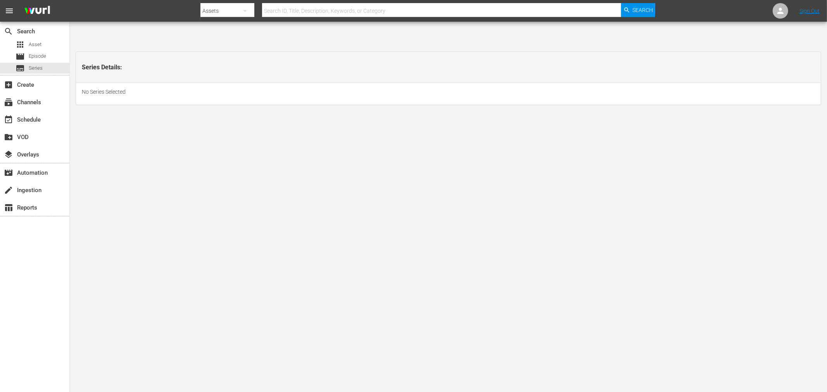
click at [397, 134] on body "menu Search By Assets Search ID, Title, Description, Keywords, or Category Sear…" at bounding box center [413, 220] width 827 height 392
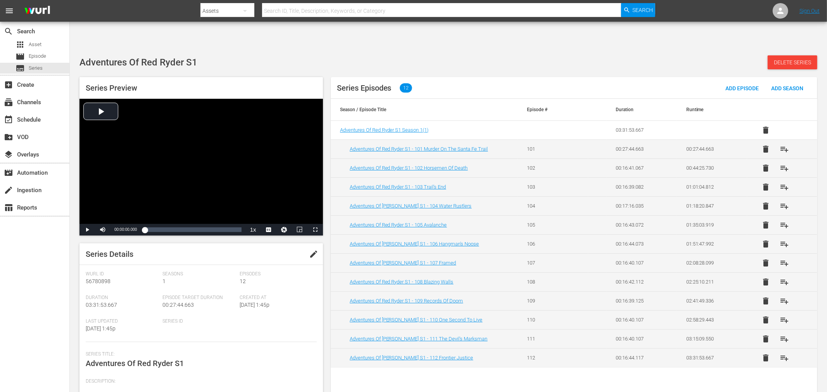
click at [311, 250] on span "edit" at bounding box center [313, 254] width 9 height 9
drag, startPoint x: 169, startPoint y: 342, endPoint x: 208, endPoint y: 342, distance: 39.1
type textarea "Adventures Of [PERSON_NAME]"
click at [305, 247] on div "Save" at bounding box center [303, 254] width 34 height 14
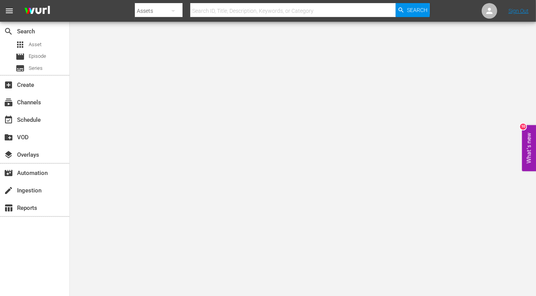
click at [203, 9] on input "text" at bounding box center [292, 11] width 205 height 19
paste input "Messenger, The (Edited)"
type input "Messenger, The (Edited)"
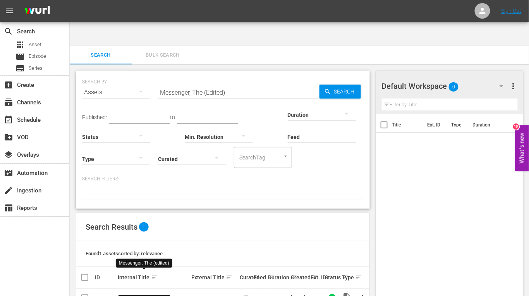
click at [138, 266] on link "Messenger, The (edited)" at bounding box center [144, 298] width 53 height 6
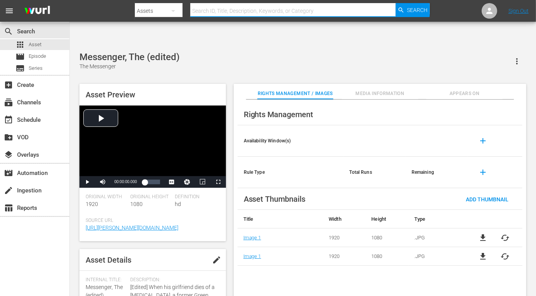
click at [207, 12] on input "text" at bounding box center [292, 11] width 205 height 19
paste input "Bad, Black and Beautiful"
type input "Bad, Black and Beautiful"
click at [419, 8] on span "Search" at bounding box center [417, 10] width 21 height 14
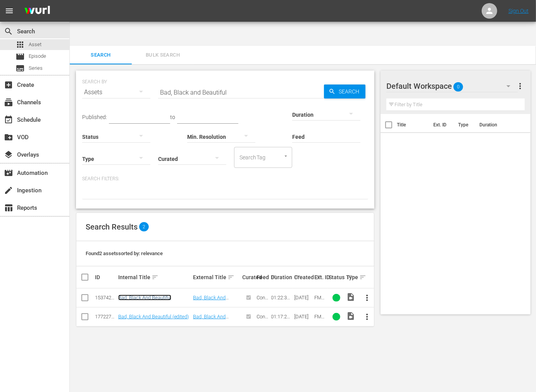
click at [133, 295] on link "Bad, Black And Beautiful" at bounding box center [144, 298] width 53 height 6
click at [136, 295] on link "Bad, Black And Beautiful (edited)" at bounding box center [153, 317] width 71 height 6
click at [334, 295] on body "menu Sign Out search Search apps Asset movie Episode subtitles Series add_box C…" at bounding box center [268, 220] width 536 height 392
click at [184, 295] on body "menu Sign Out search Search apps Asset movie Episode subtitles Series add_box C…" at bounding box center [268, 220] width 536 height 392
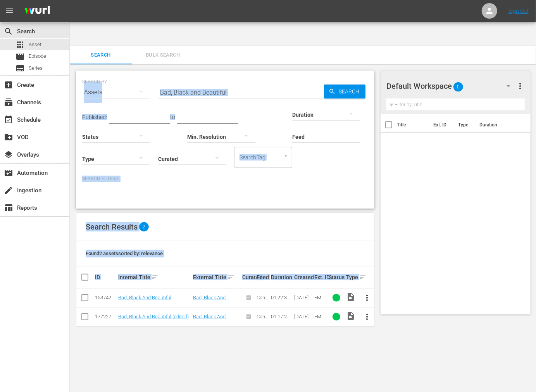
drag, startPoint x: 2, startPoint y: 269, endPoint x: -33, endPoint y: 272, distance: 35.1
click at [0, 272] on html "Text to Speech ▶ ⏪ ⏩ ⚙ Voice options Rate: 1 Pitch: 1 Voice: 🇺🇸 Microsoft [PERS…" at bounding box center [268, 196] width 536 height 392
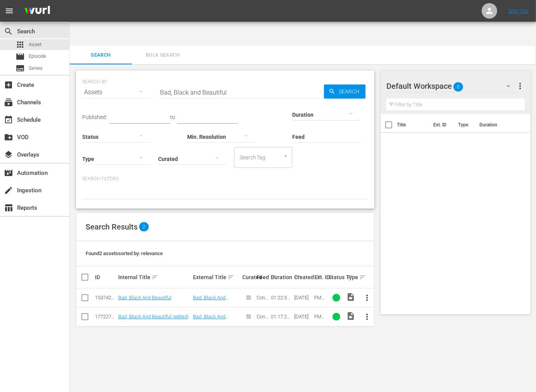
click at [468, 242] on div "Title Ext. ID Type Duration" at bounding box center [456, 212] width 150 height 197
click at [353, 295] on body "menu Sign Out search Search apps Asset movie Episode subtitles Series add_box C…" at bounding box center [268, 220] width 536 height 392
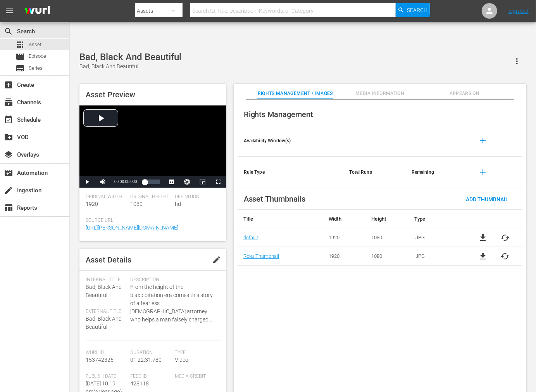
click at [334, 319] on div "Rights Management Availability Window(s) add Rule Type Total Runs Remaining add…" at bounding box center [380, 252] width 293 height 305
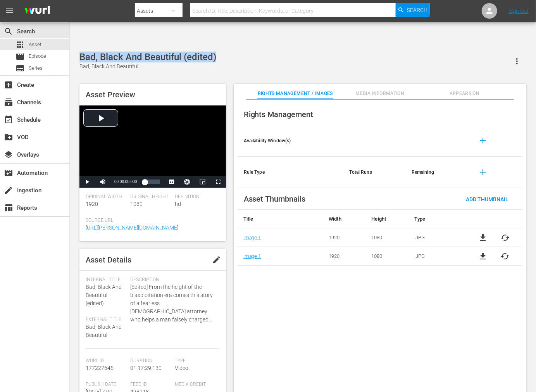
drag, startPoint x: 217, startPoint y: 30, endPoint x: 78, endPoint y: 30, distance: 139.9
click at [78, 52] on div "Bad, Black And Beautiful (edited) Bad, Black And Beautiful Asset Preview Video …" at bounding box center [303, 226] width 455 height 349
copy div "Bad, Black And Beautiful (edited)"
click at [355, 303] on div "Rights Management Availability Window(s) add Rule Type Total Runs Remaining add…" at bounding box center [380, 252] width 293 height 305
click at [329, 305] on div "Rights Management Availability Window(s) add Rule Type Total Runs Remaining add…" at bounding box center [380, 252] width 293 height 305
